Goal: Check status

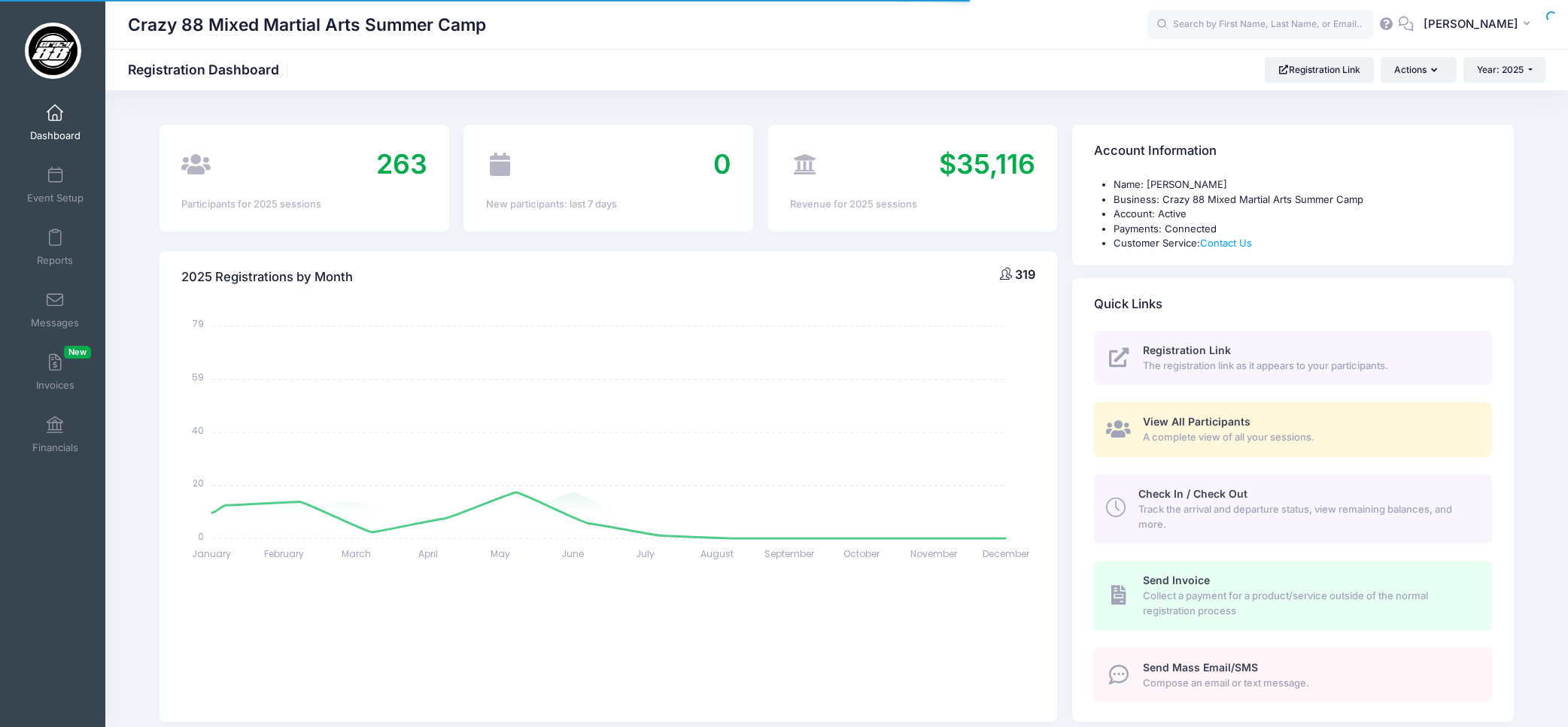
select select
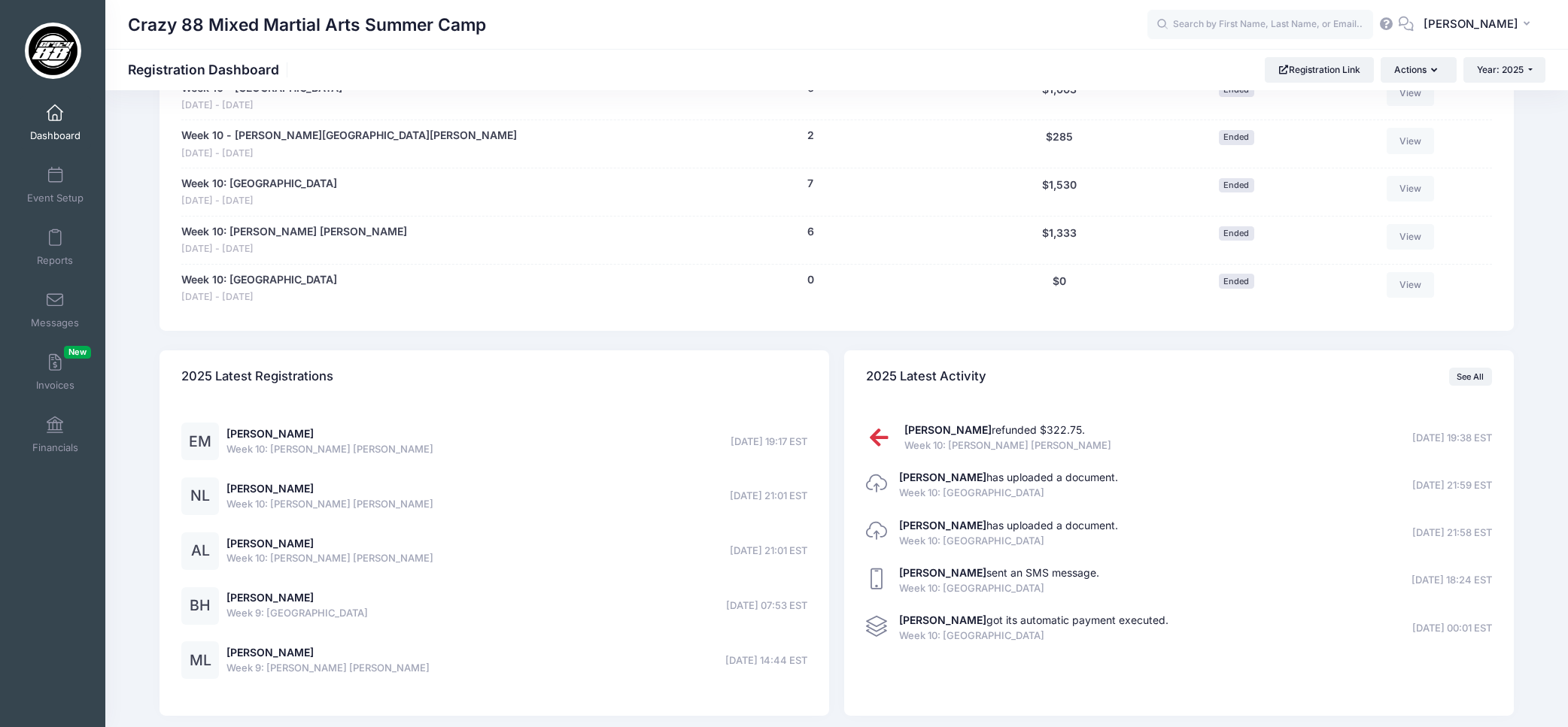
scroll to position [2995, 0]
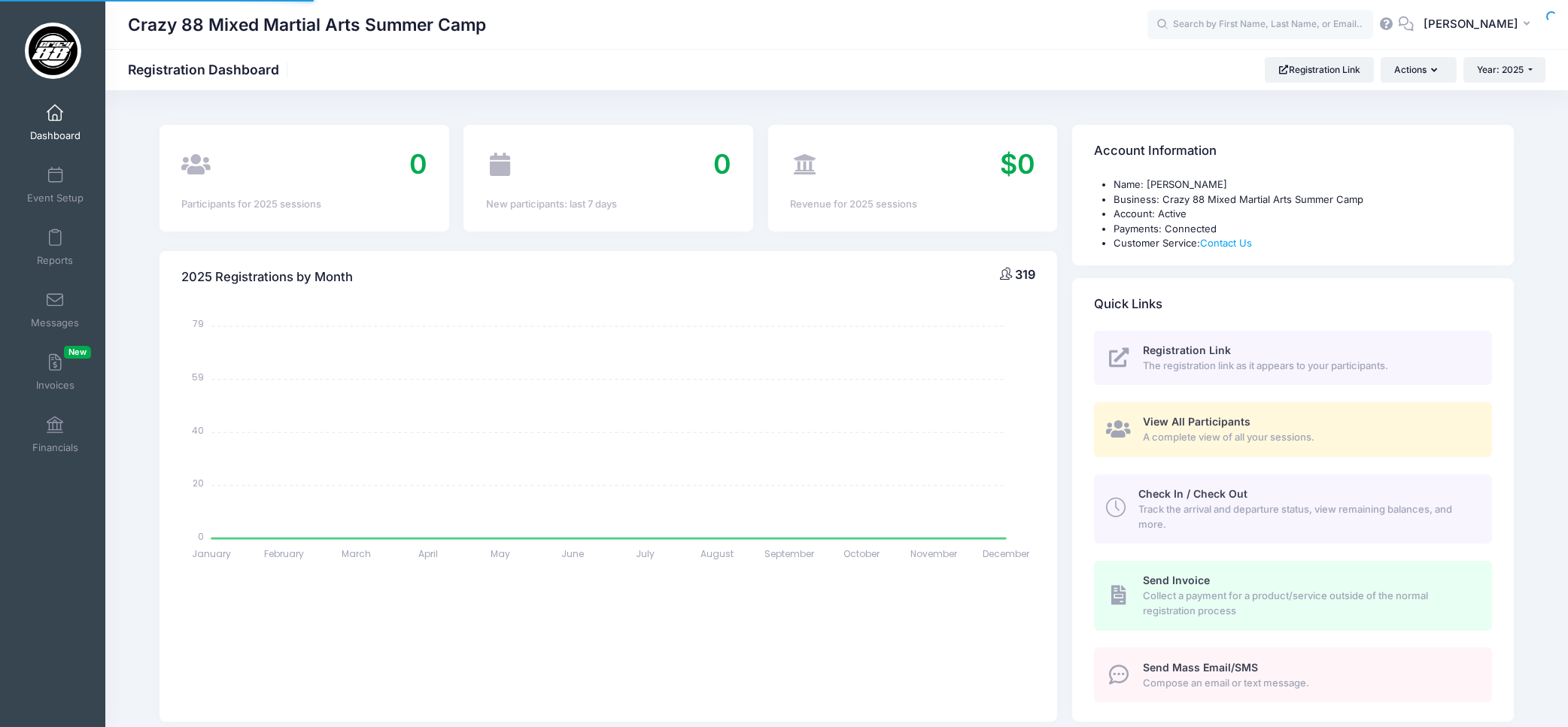
select select
